Goal: Task Accomplishment & Management: Manage account settings

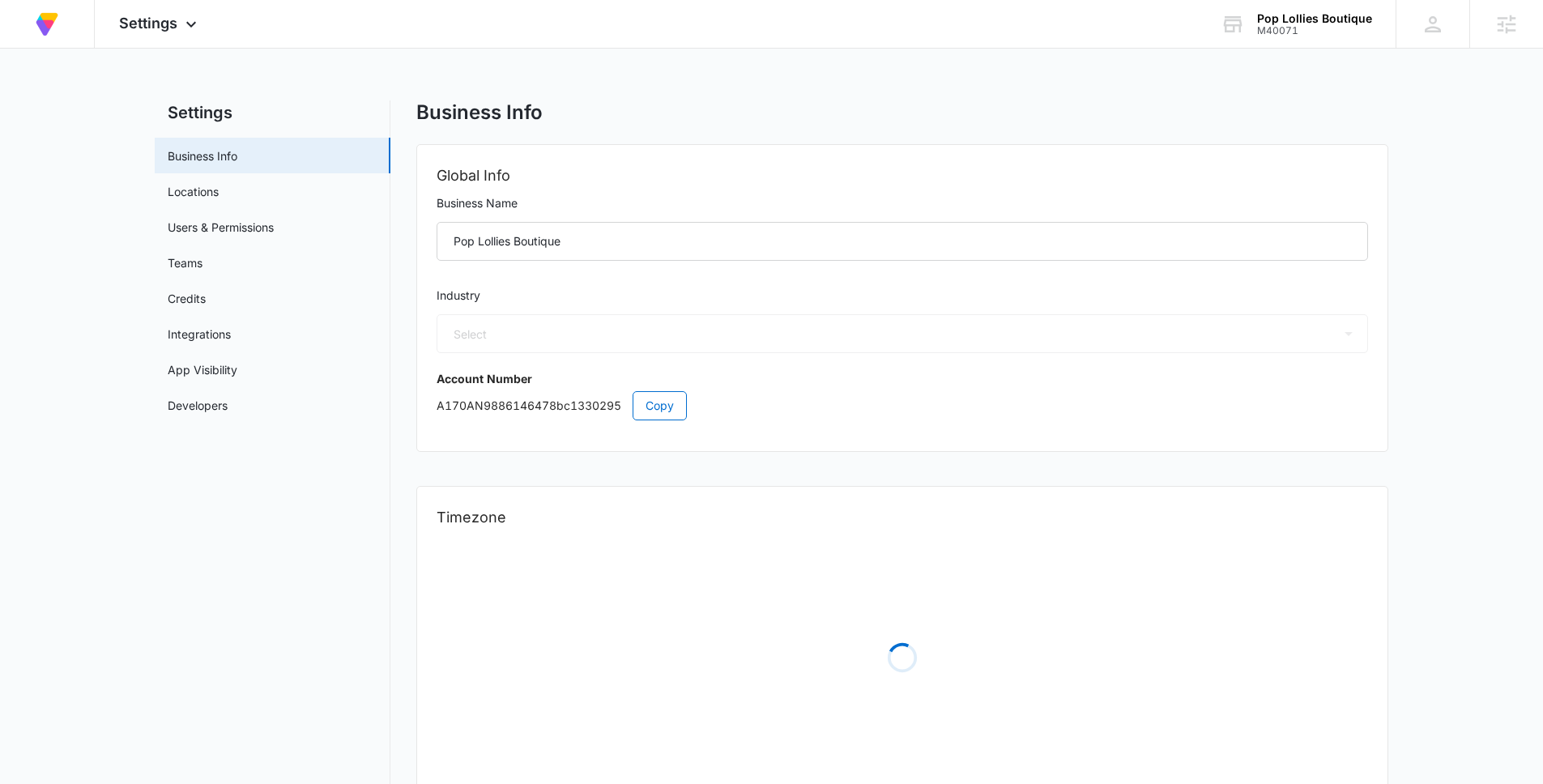
select select "45"
select select "US"
select select "America/[GEOGRAPHIC_DATA]"
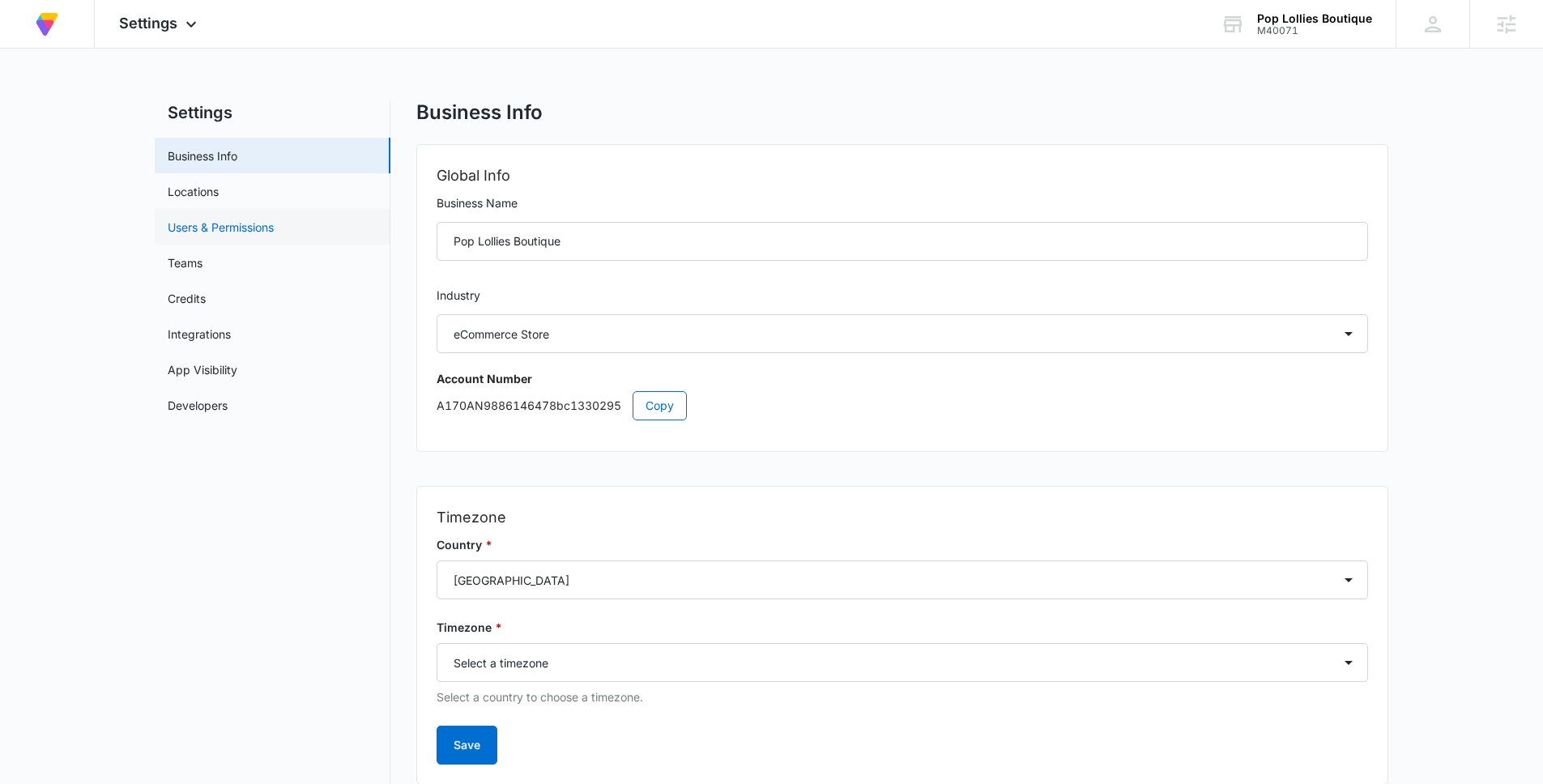
click at [216, 225] on link "Users & Permissions" at bounding box center [221, 227] width 106 height 17
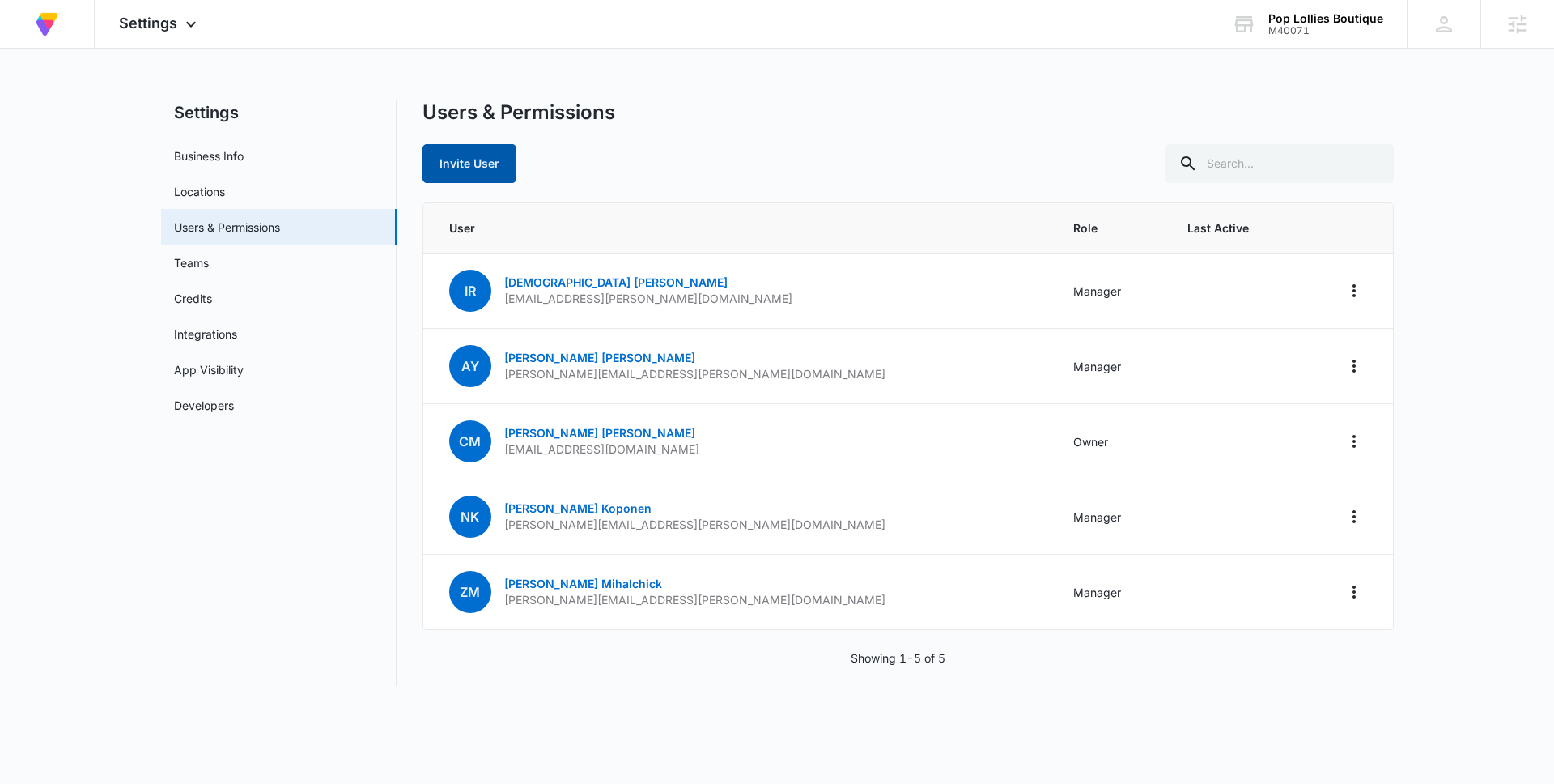
click at [471, 176] on button "Invite User" at bounding box center [469, 164] width 94 height 38
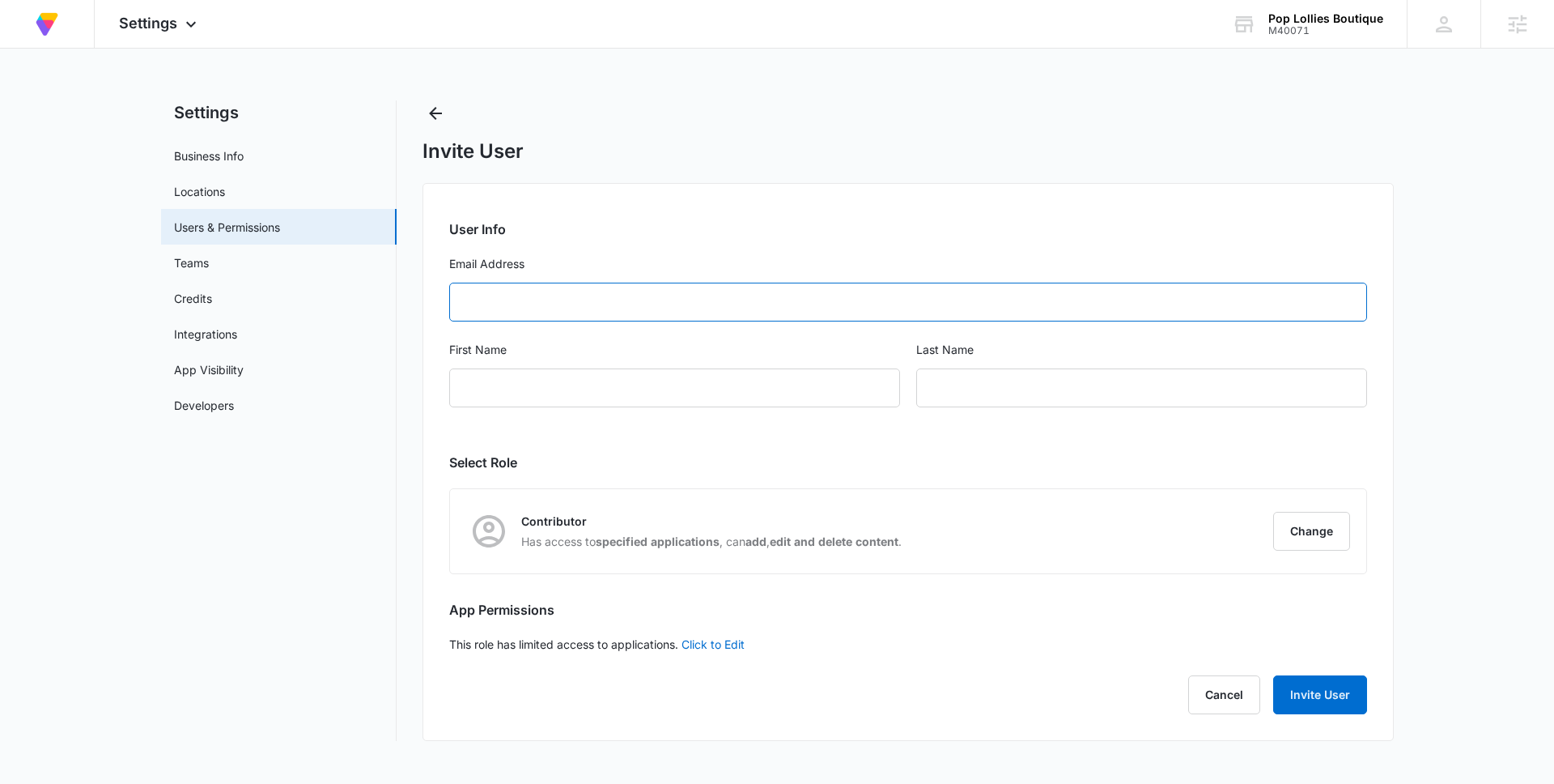
click at [621, 301] on input "Email Address" at bounding box center [907, 302] width 918 height 38
type input "[PERSON_NAME][EMAIL_ADDRESS][PERSON_NAME][DOMAIN_NAME]"
type input "[PERSON_NAME]"
type input "Luthye"
type input "[PERSON_NAME][EMAIL_ADDRESS][PERSON_NAME][DOMAIN_NAME]"
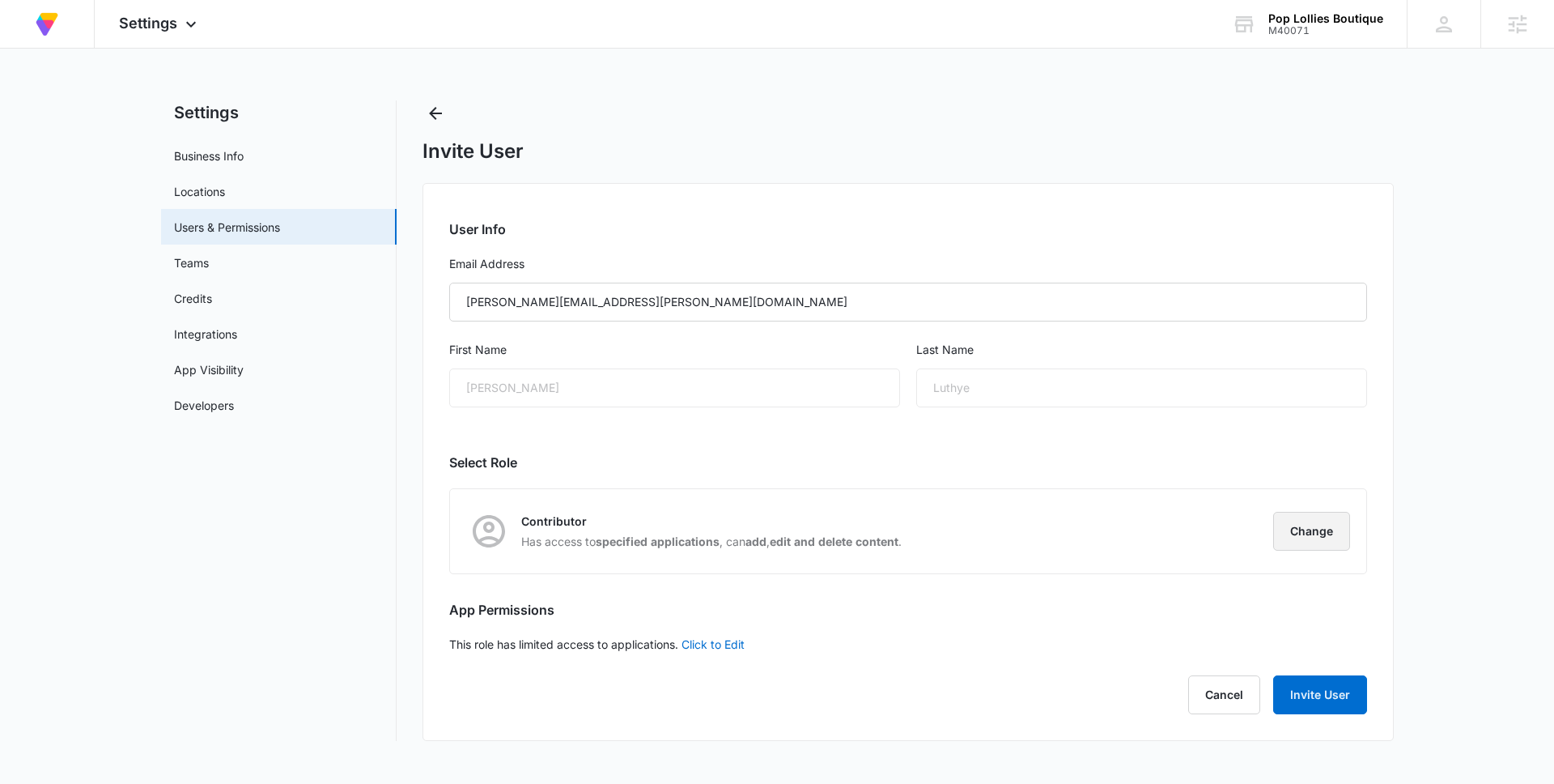
click at [1311, 542] on button "Change" at bounding box center [1312, 531] width 77 height 38
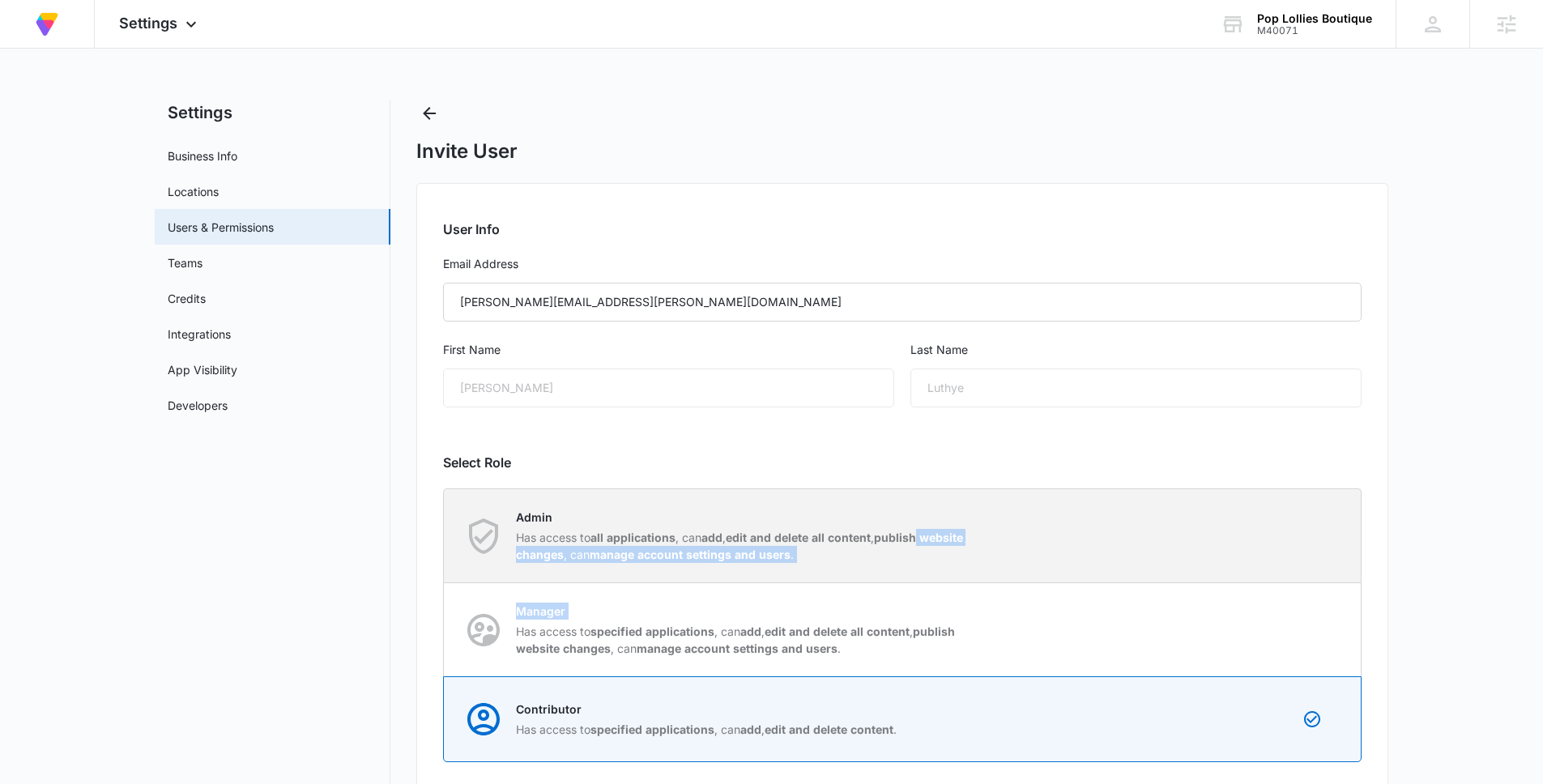
drag, startPoint x: 1245, startPoint y: 620, endPoint x: 1257, endPoint y: 535, distance: 85.8
click at [1257, 535] on div "Admin Has access to all applications , can add , edit and delete all content , …" at bounding box center [901, 625] width 918 height 274
click at [1257, 535] on div "Admin Has access to all applications , can add , edit and delete all content , …" at bounding box center [902, 536] width 915 height 93
click at [445, 536] on input "Admin Has access to all applications , can add , edit and delete all content , …" at bounding box center [444, 536] width 1 height 1
radio input "true"
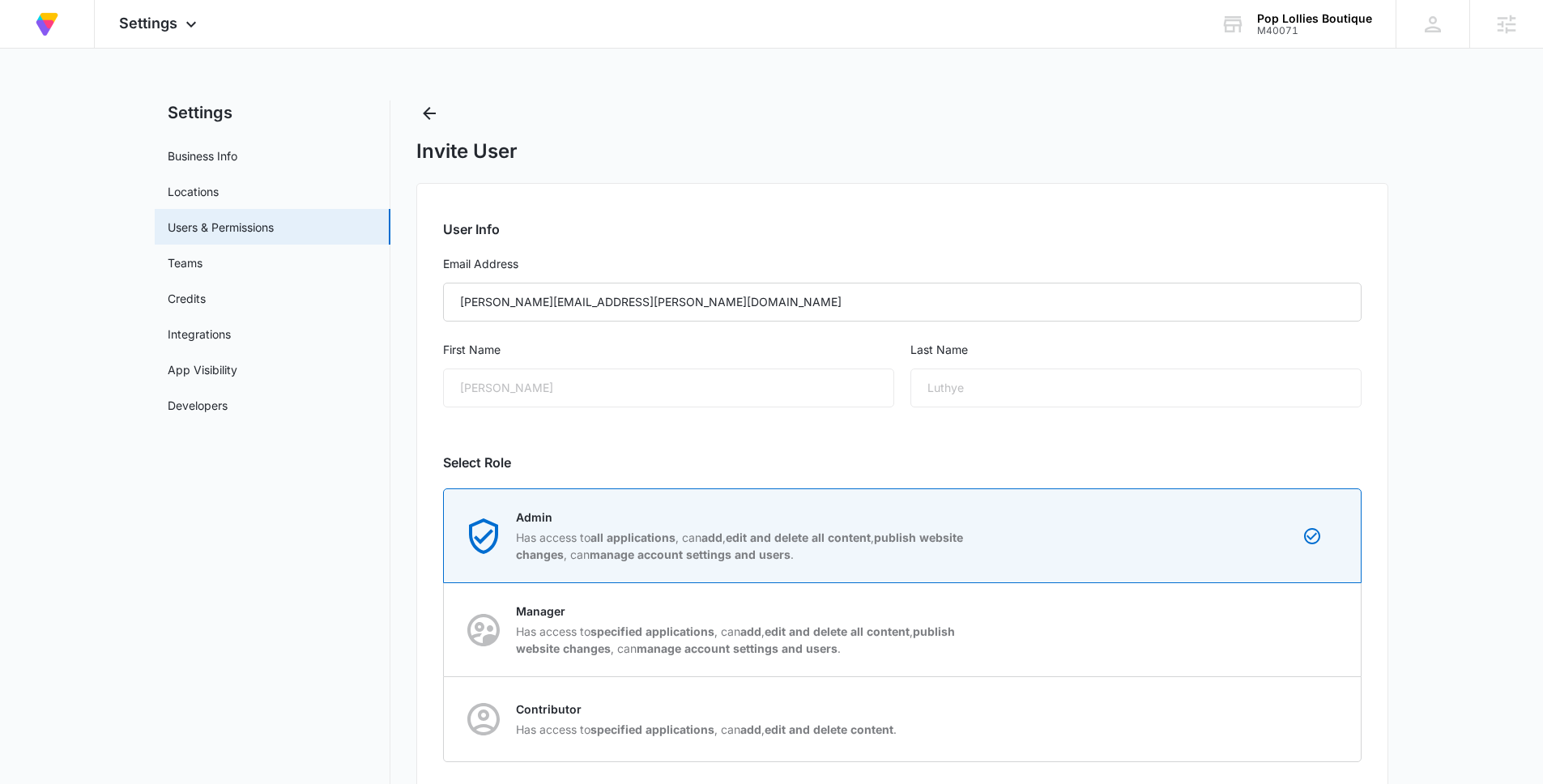
click at [1432, 562] on main "Settings Business Info Locations Users & Permissions Teams Credits Integrations…" at bounding box center [771, 524] width 1543 height 848
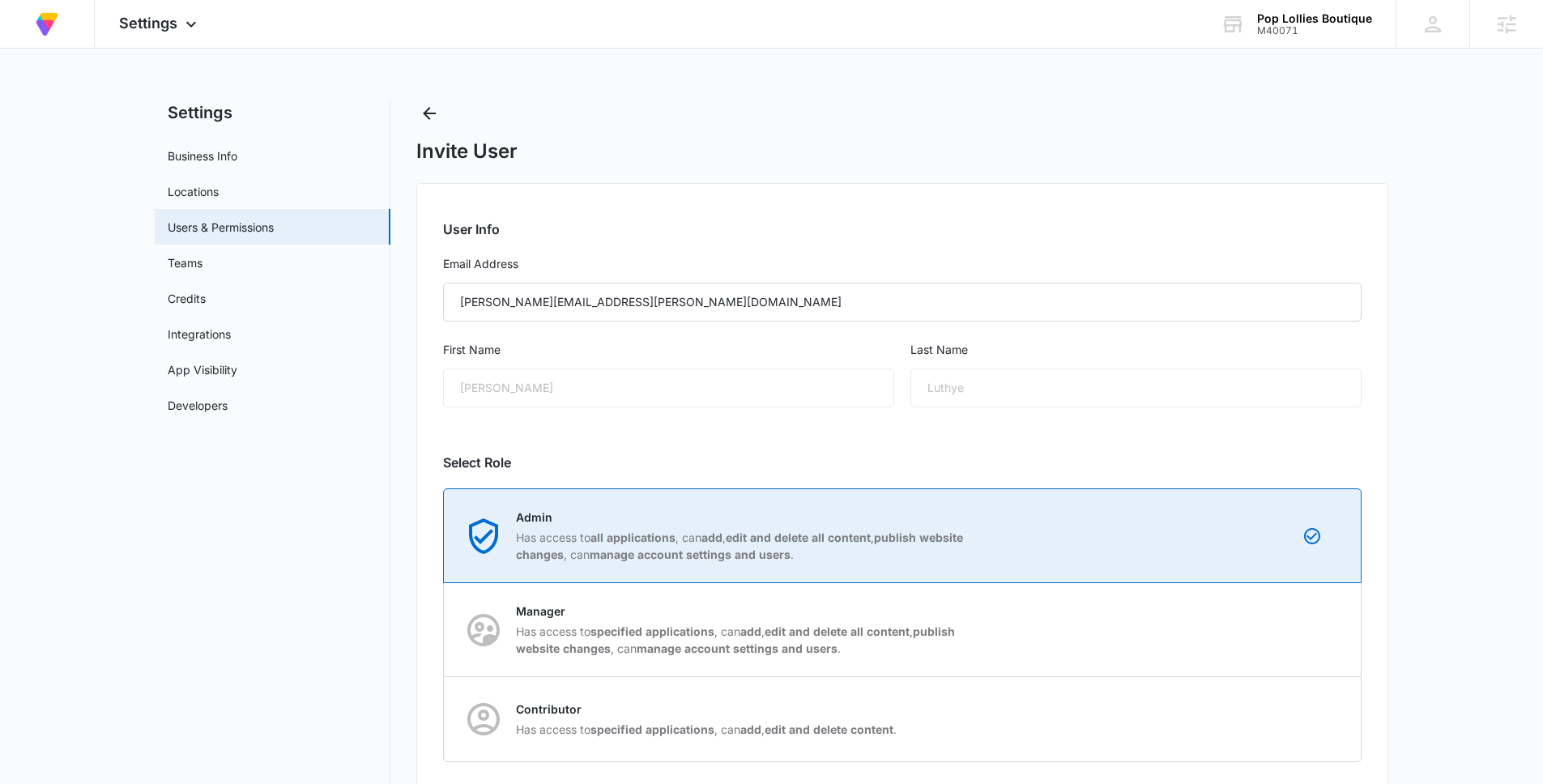
scroll to position [164, 0]
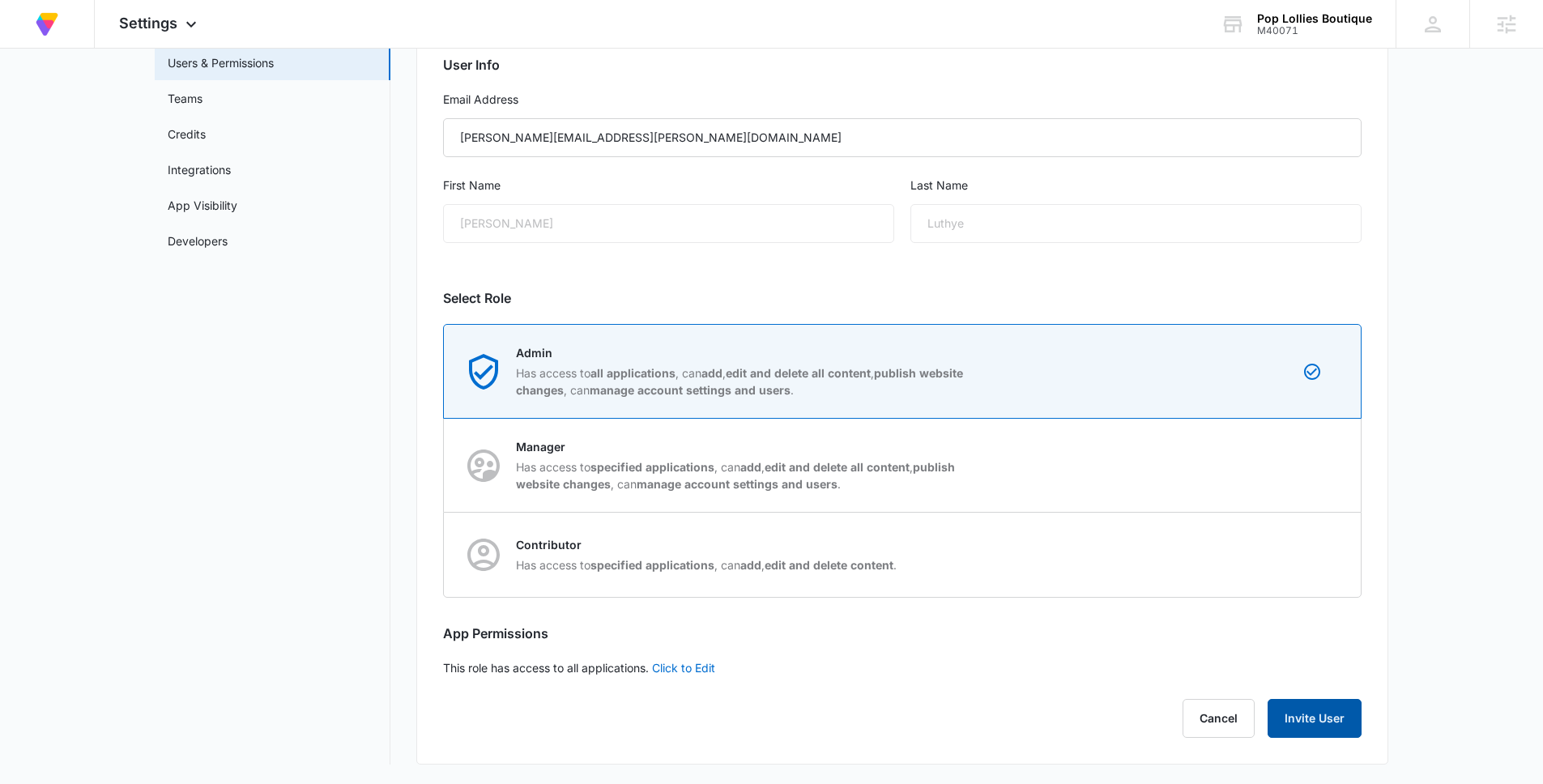
click at [1311, 727] on button "Invite User" at bounding box center [1314, 718] width 94 height 38
